Goal: Transaction & Acquisition: Book appointment/travel/reservation

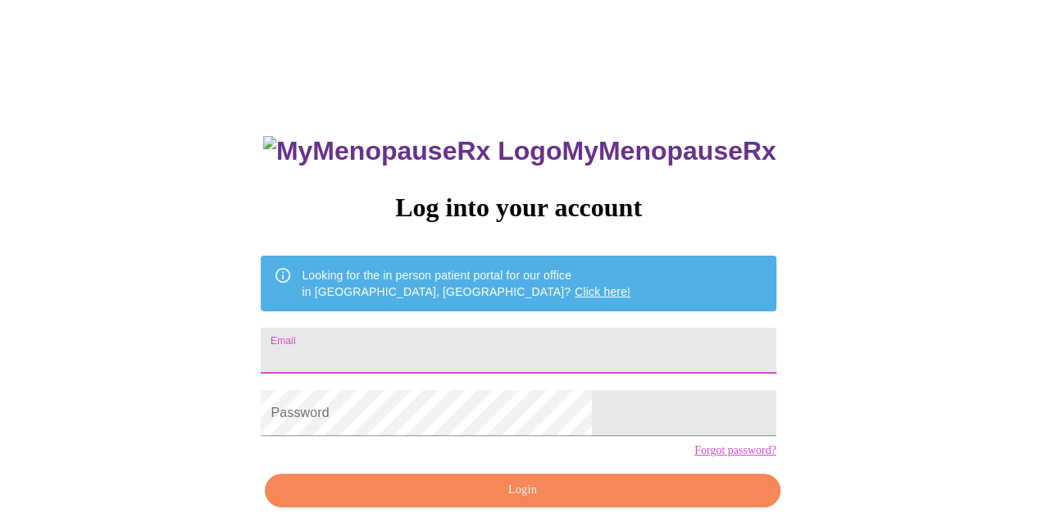
click at [409, 352] on input "Email" at bounding box center [518, 351] width 515 height 46
type input "[EMAIL_ADDRESS][DOMAIN_NAME]"
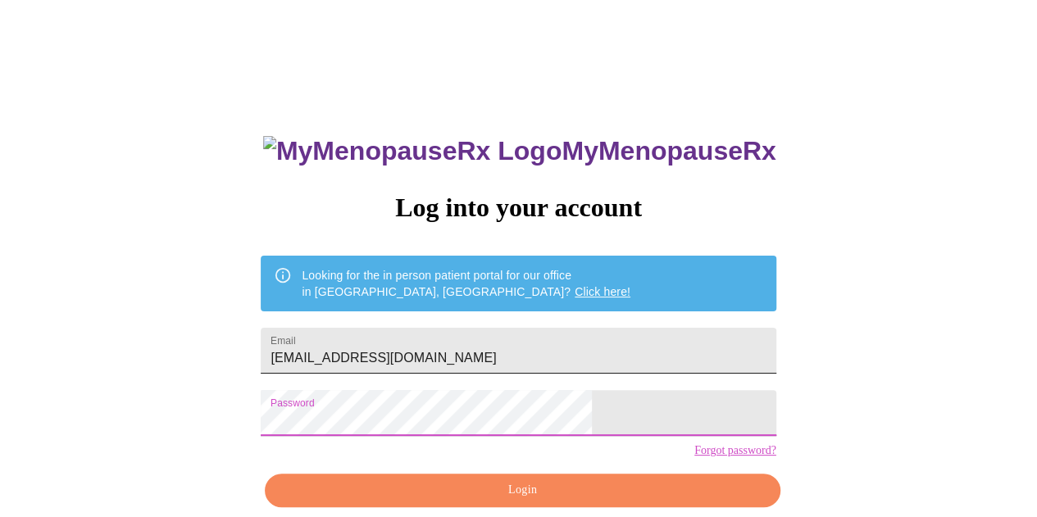
scroll to position [73, 0]
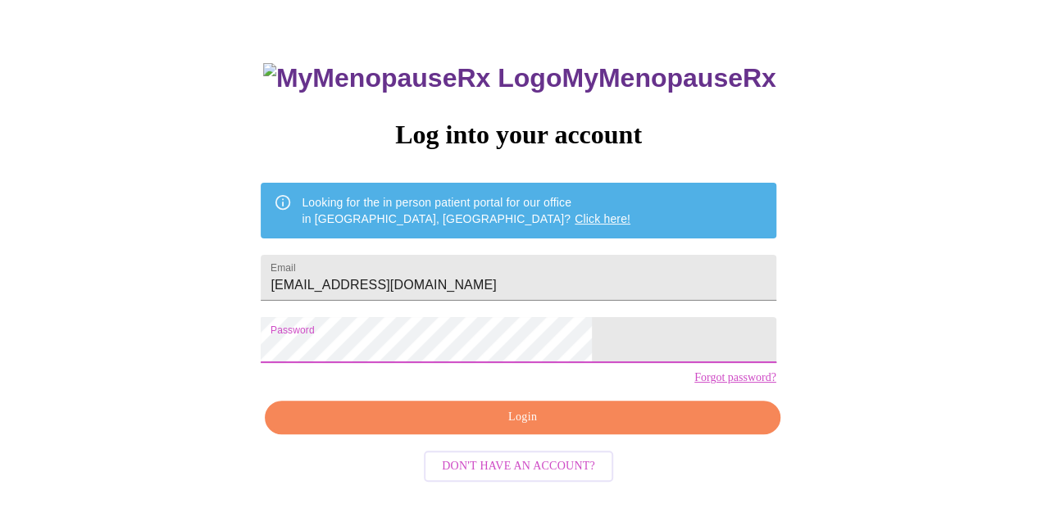
click at [528, 428] on span "Login" at bounding box center [522, 417] width 477 height 20
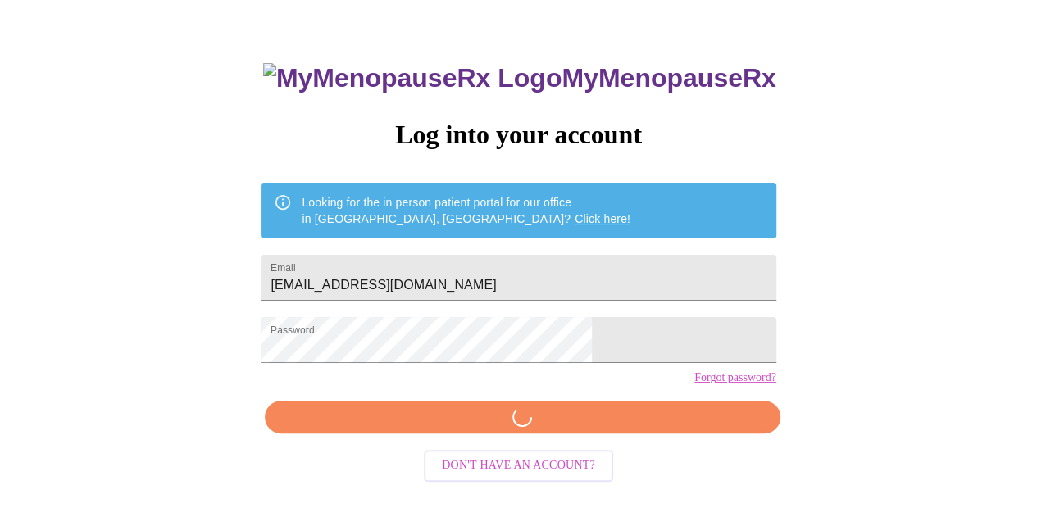
scroll to position [72, 0]
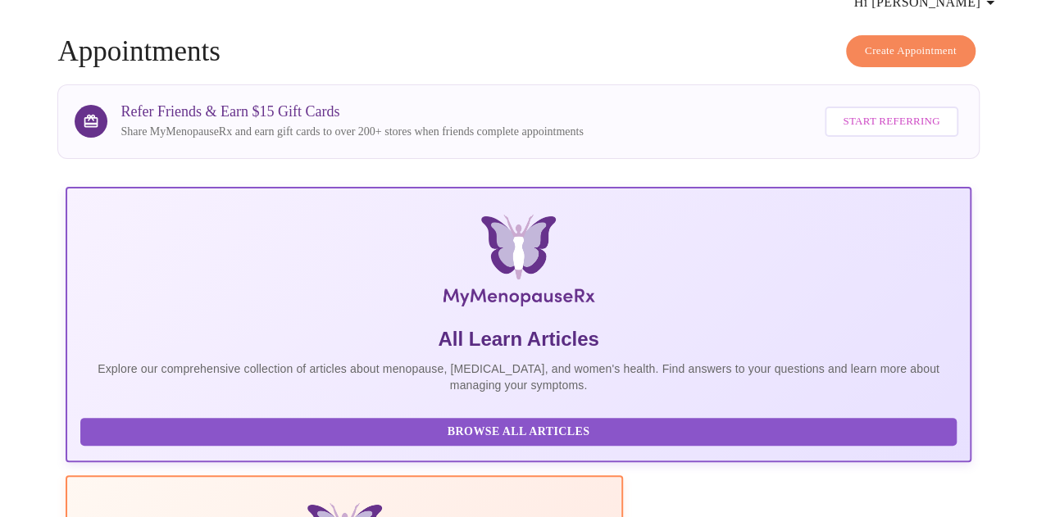
click at [902, 42] on span "Create Appointment" at bounding box center [910, 51] width 92 height 19
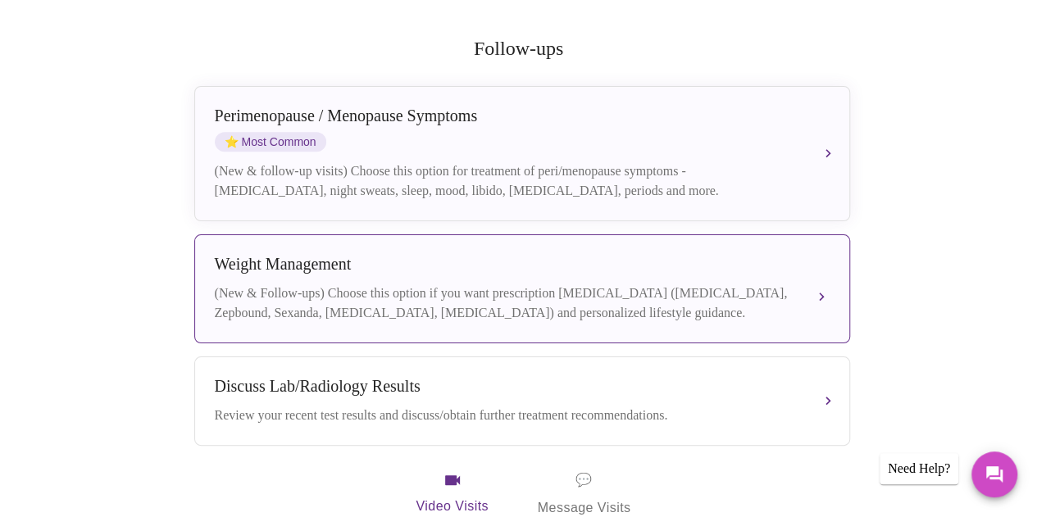
scroll to position [246, 0]
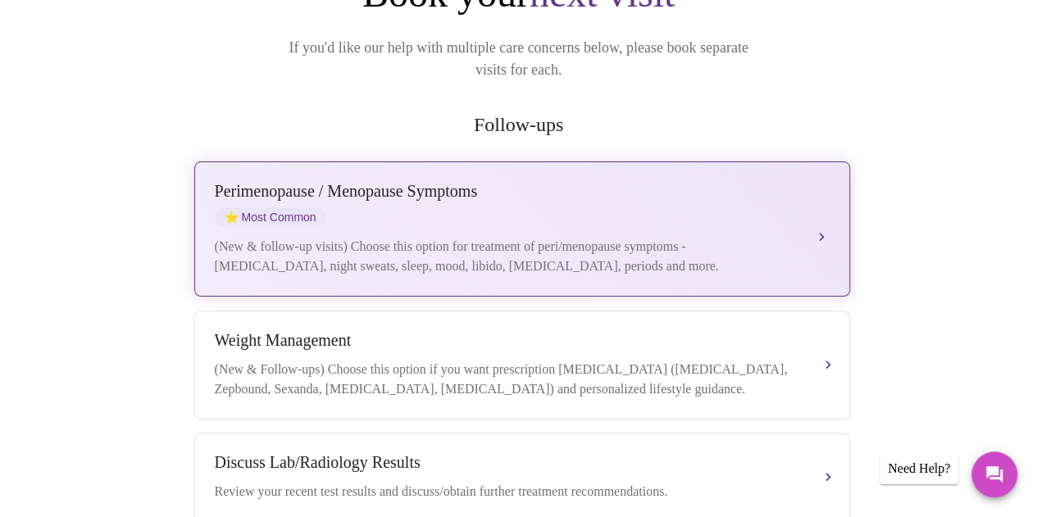
click at [522, 197] on div "Perimenopause / Menopause Symptoms ⭐ Most Common" at bounding box center [506, 204] width 582 height 45
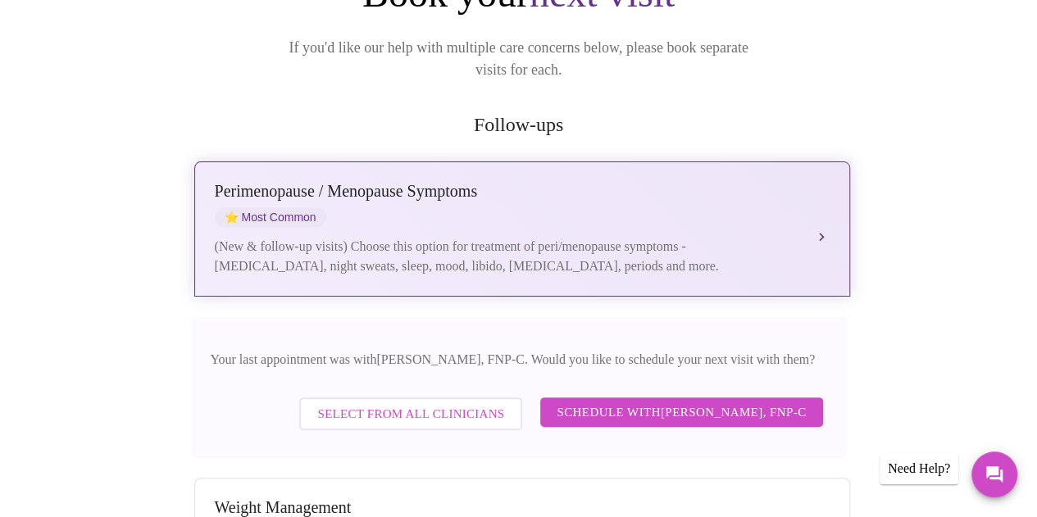
click at [826, 205] on button "Perimenopause / Menopause Symptoms ⭐ Most Common (New & follow-up visits) Choos…" at bounding box center [522, 228] width 656 height 135
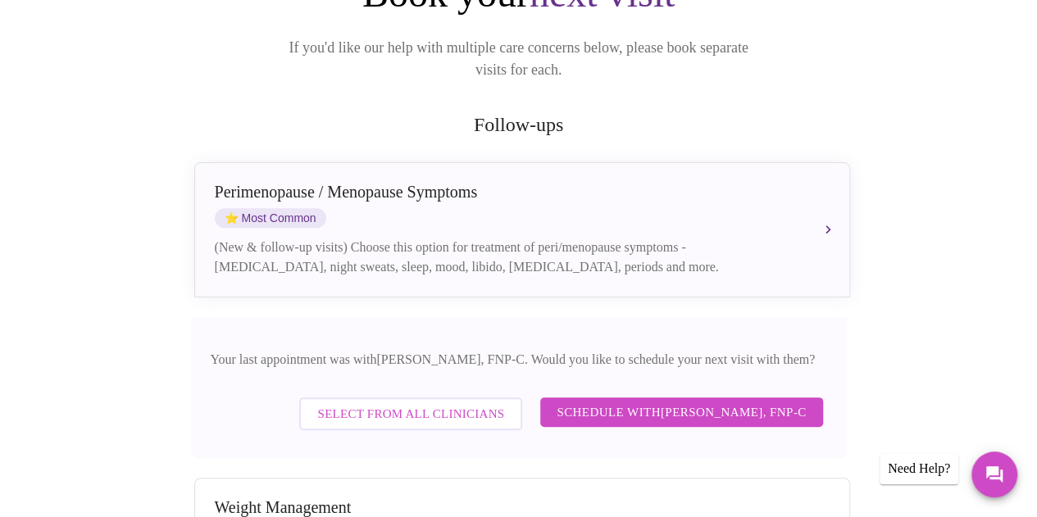
click at [619, 402] on span "Schedule with Elizabeth Hederman, FNP-C" at bounding box center [680, 412] width 249 height 21
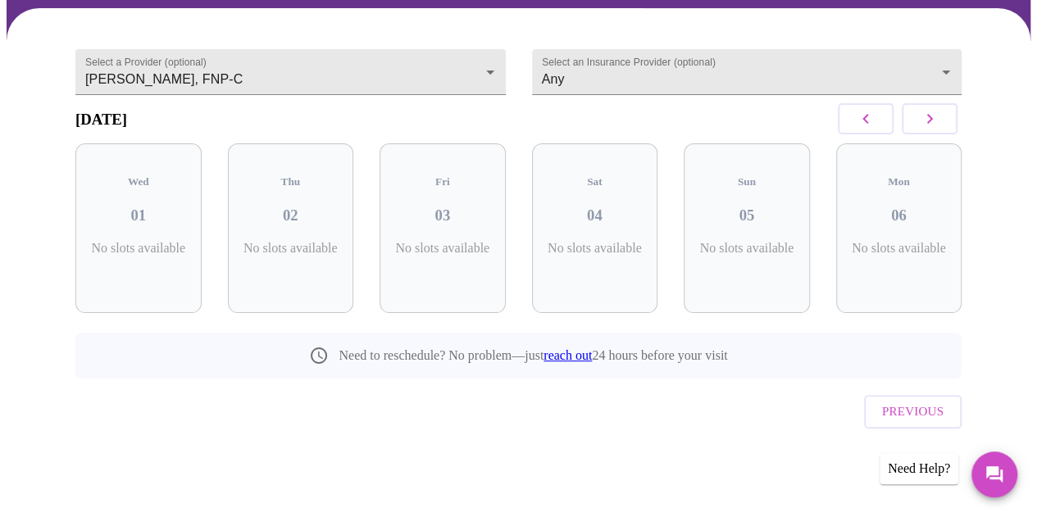
scroll to position [121, 0]
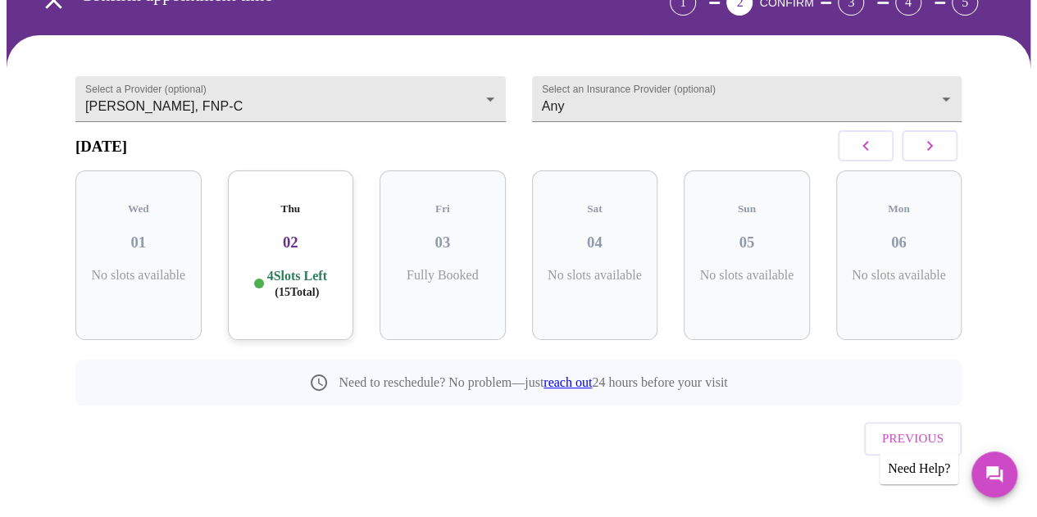
click at [293, 268] on p "4 Slots Left ( 15 Total)" at bounding box center [297, 284] width 60 height 32
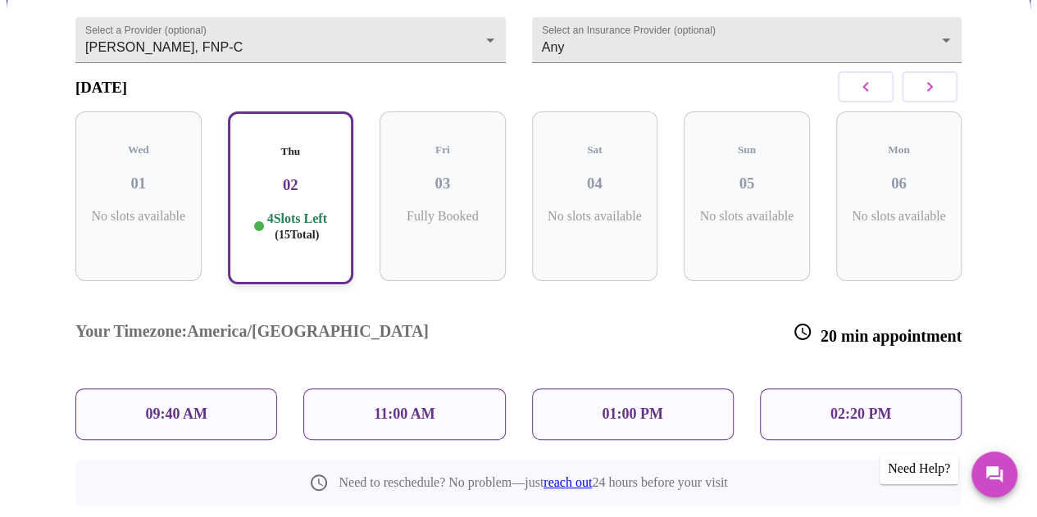
scroll to position [203, 0]
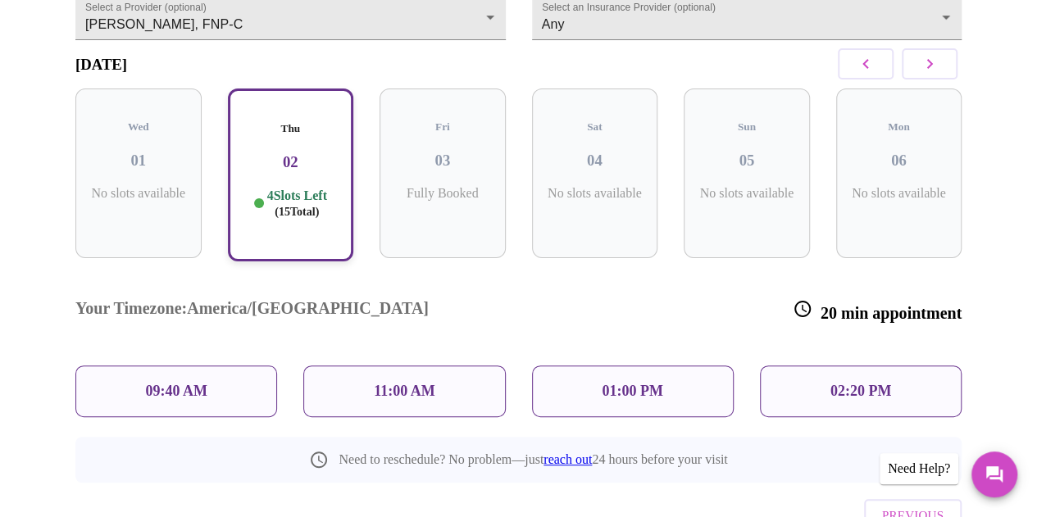
click at [447, 365] on div "11:00 AM" at bounding box center [404, 391] width 202 height 52
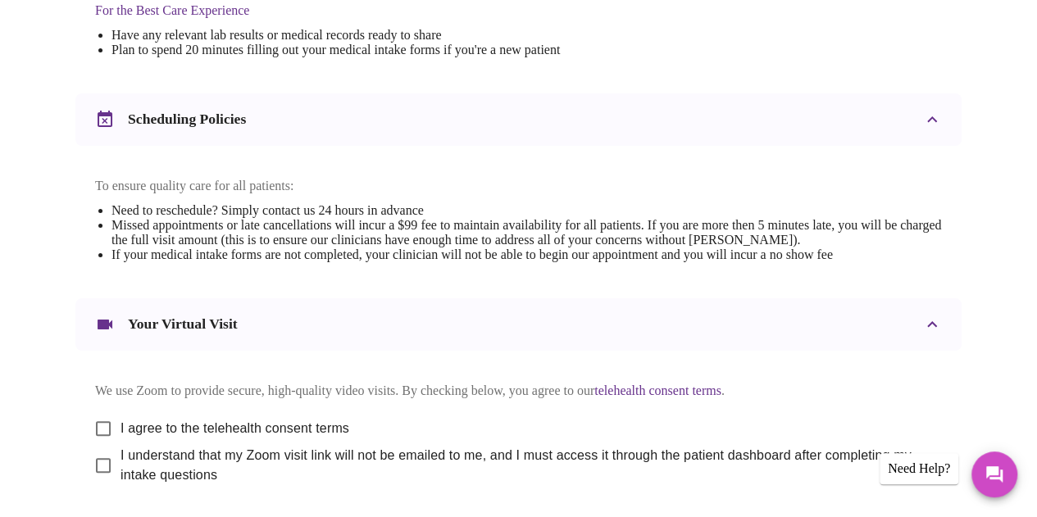
scroll to position [656, 0]
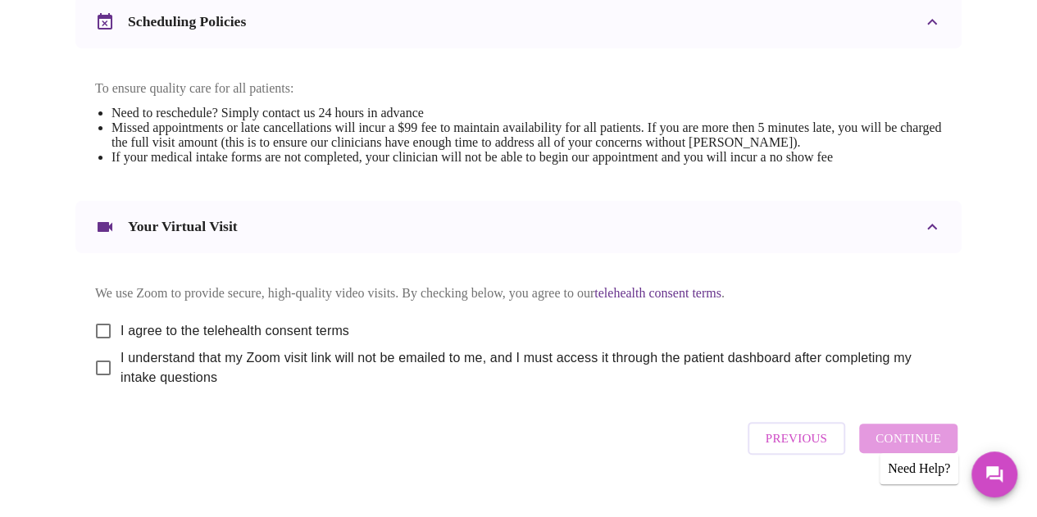
click at [100, 340] on input "I agree to the telehealth consent terms" at bounding box center [103, 331] width 34 height 34
checkbox input "true"
click at [100, 384] on input "I understand that my Zoom visit link will not be emailed to me, and I must acce…" at bounding box center [103, 368] width 34 height 34
checkbox input "true"
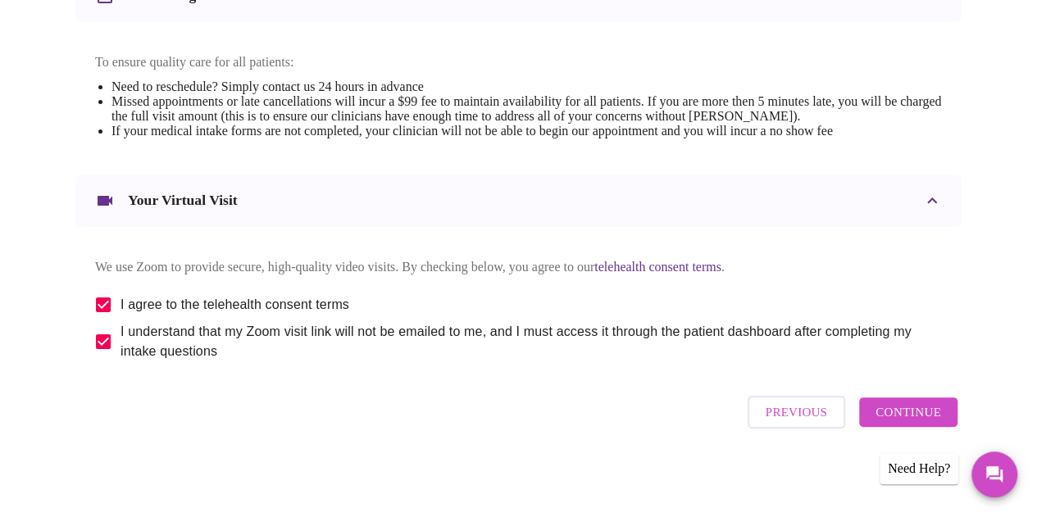
click at [915, 417] on span "Continue" at bounding box center [908, 412] width 66 height 21
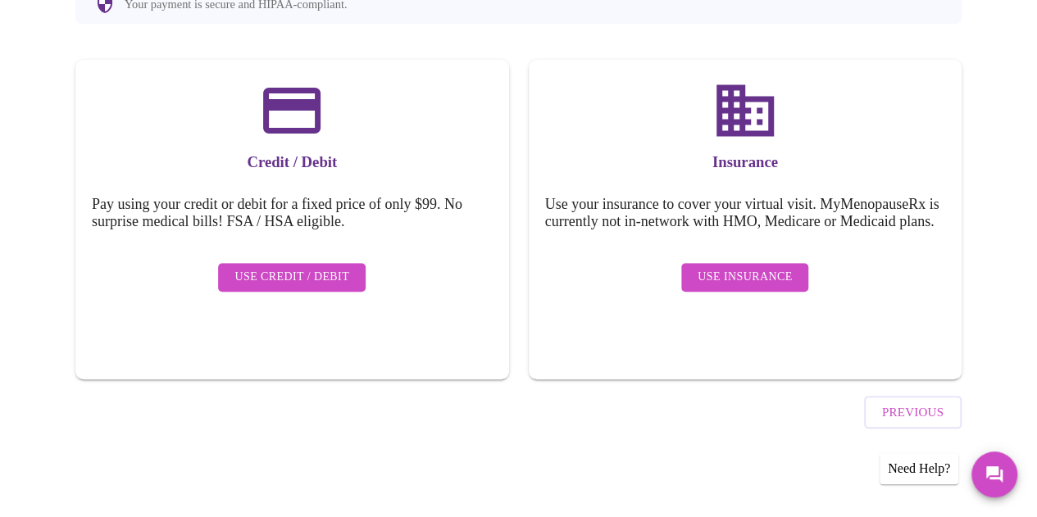
scroll to position [202, 0]
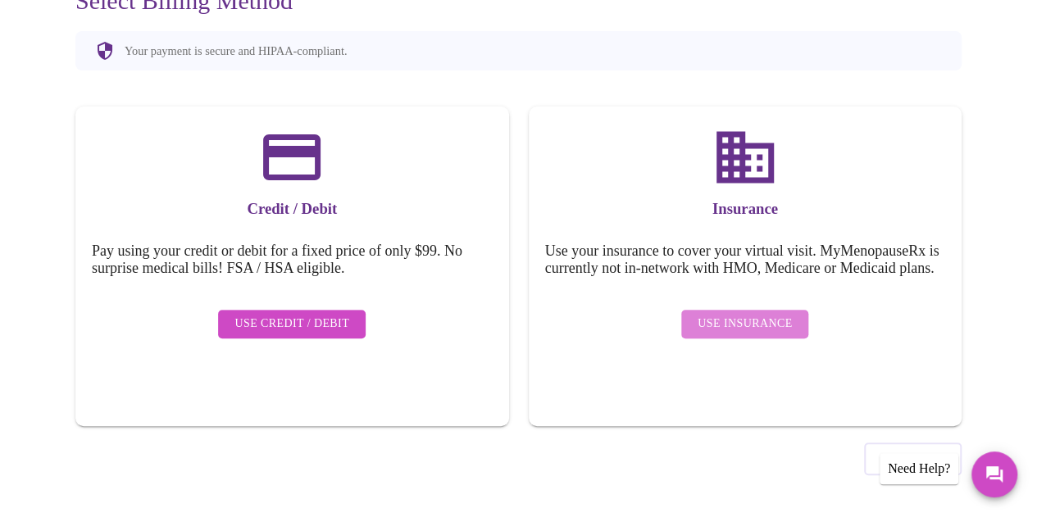
click at [762, 329] on span "Use Insurance" at bounding box center [744, 324] width 94 height 20
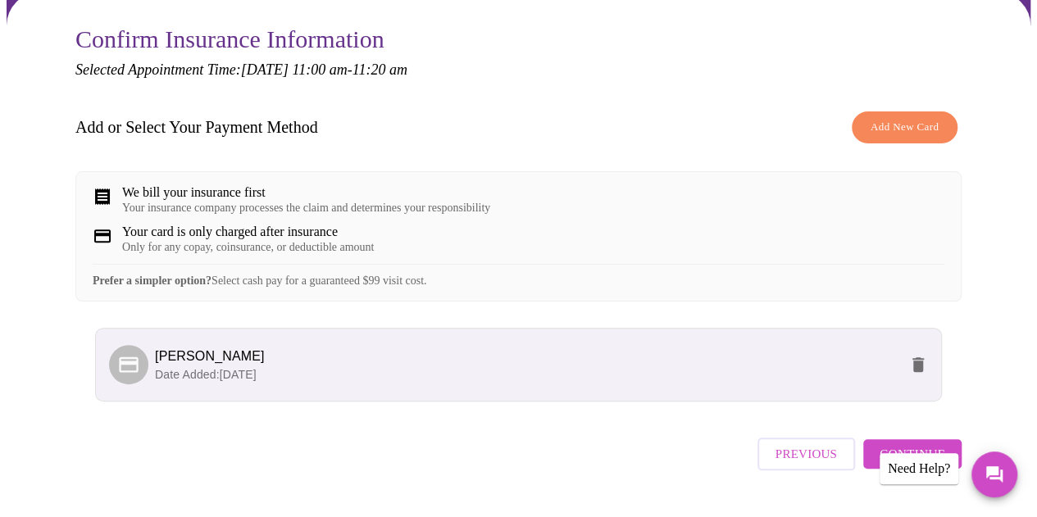
scroll to position [216, 0]
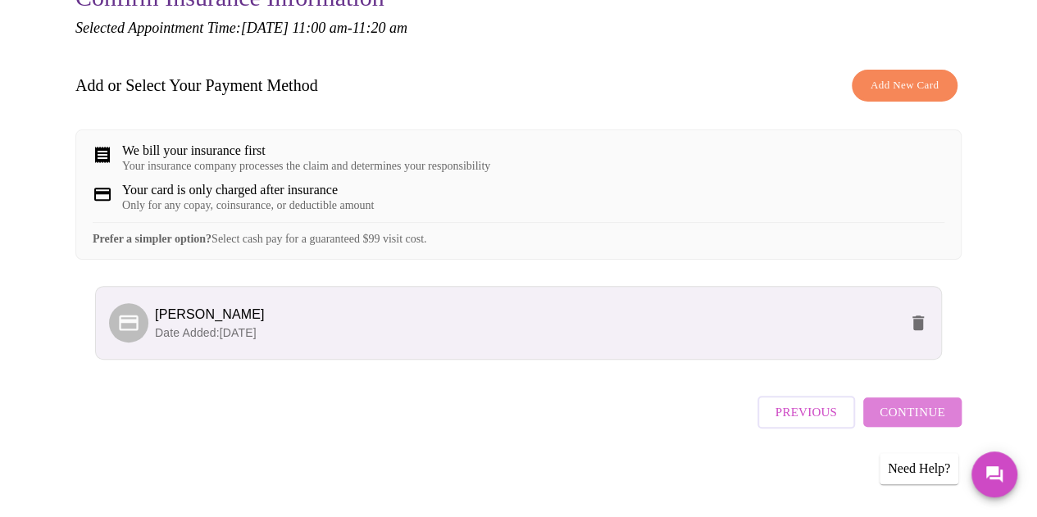
click at [924, 416] on span "Continue" at bounding box center [912, 412] width 66 height 21
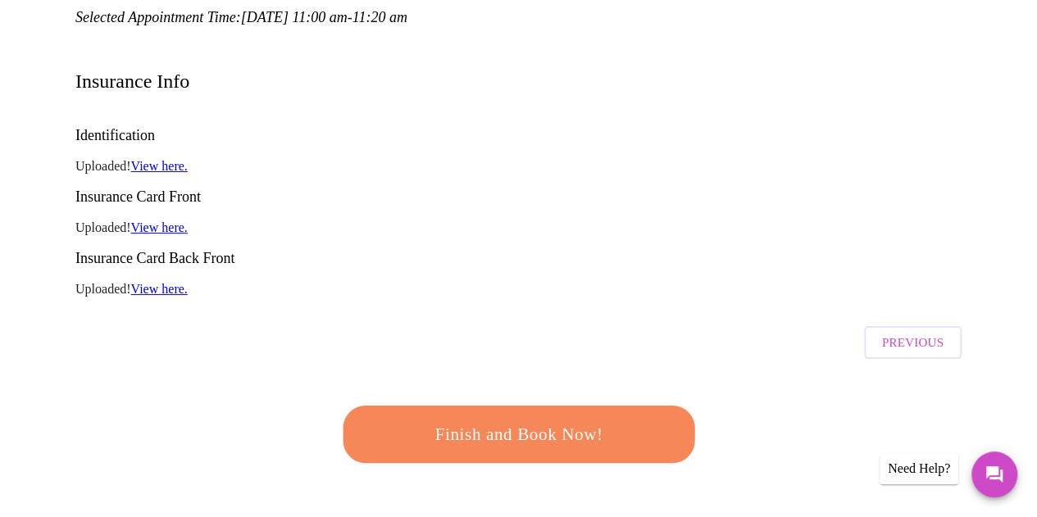
click at [511, 420] on span "Finish and Book Now!" at bounding box center [518, 435] width 303 height 30
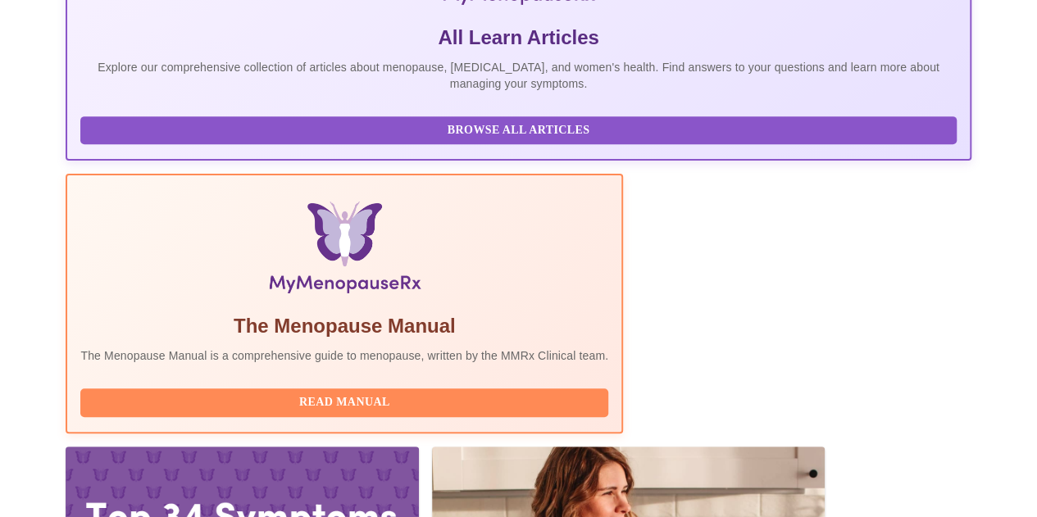
scroll to position [380, 0]
